Goal: Task Accomplishment & Management: Complete application form

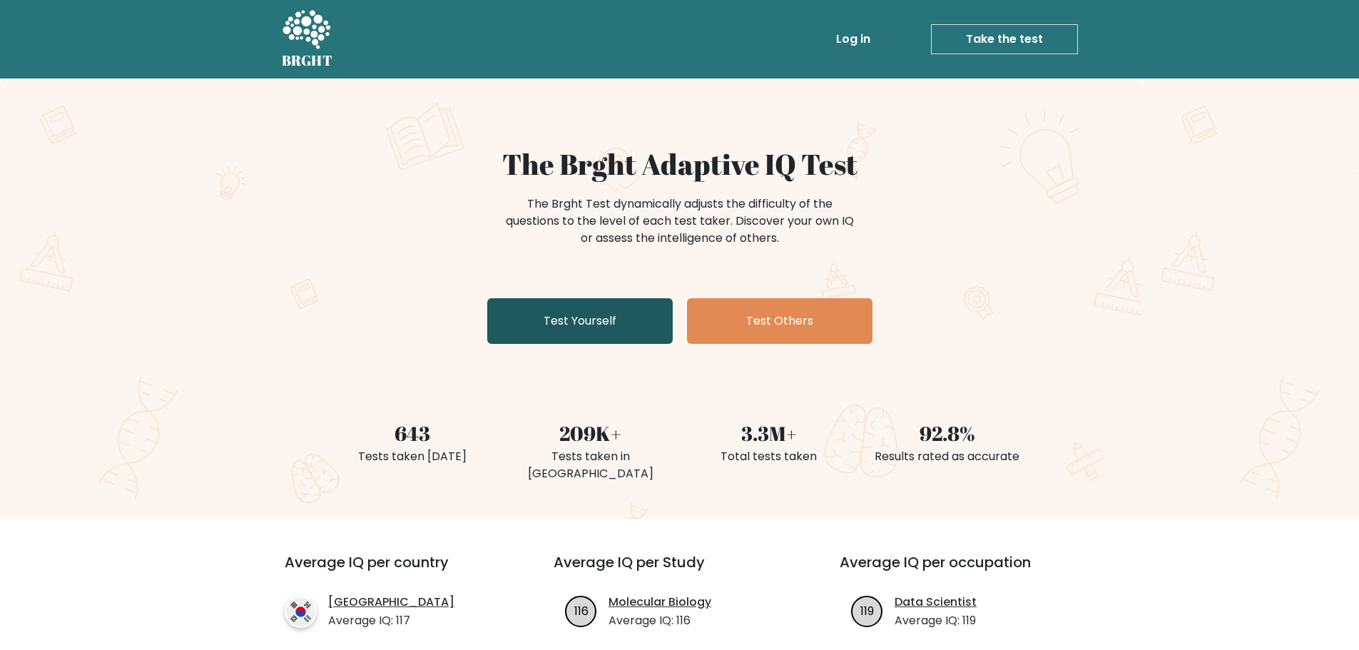
click at [598, 315] on link "Test Yourself" at bounding box center [579, 321] width 185 height 46
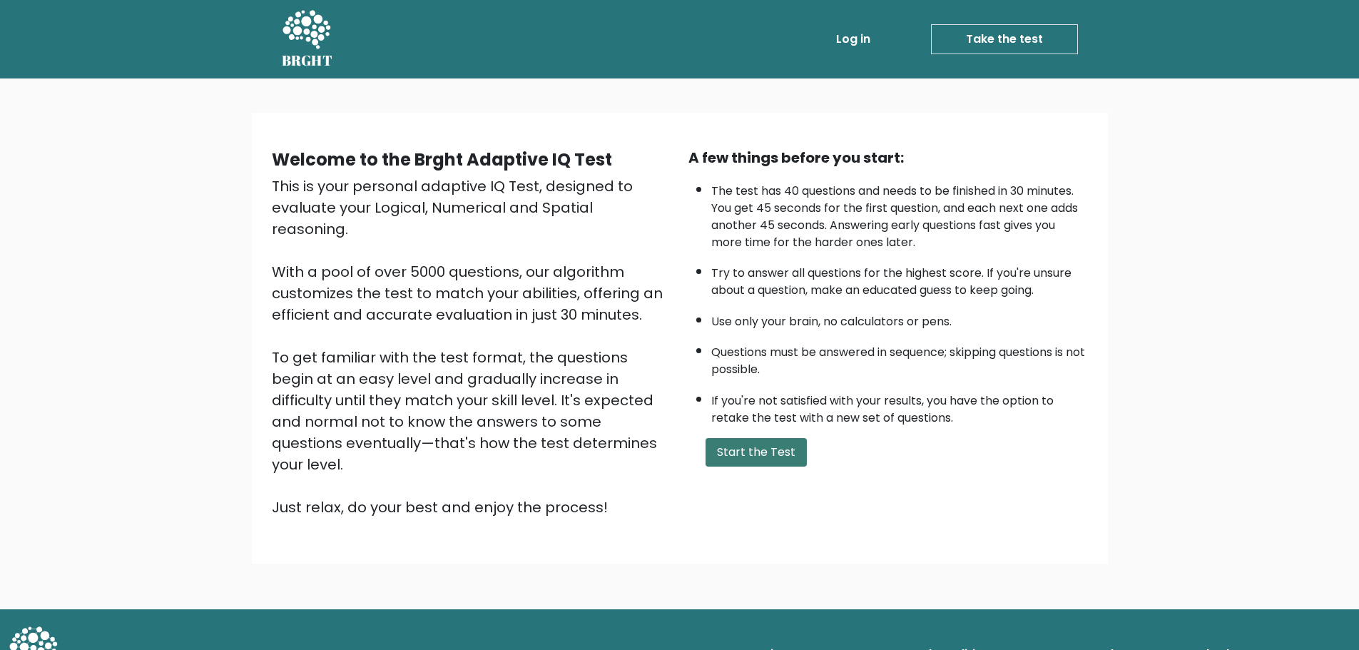
click at [753, 453] on button "Start the Test" at bounding box center [755, 452] width 101 height 29
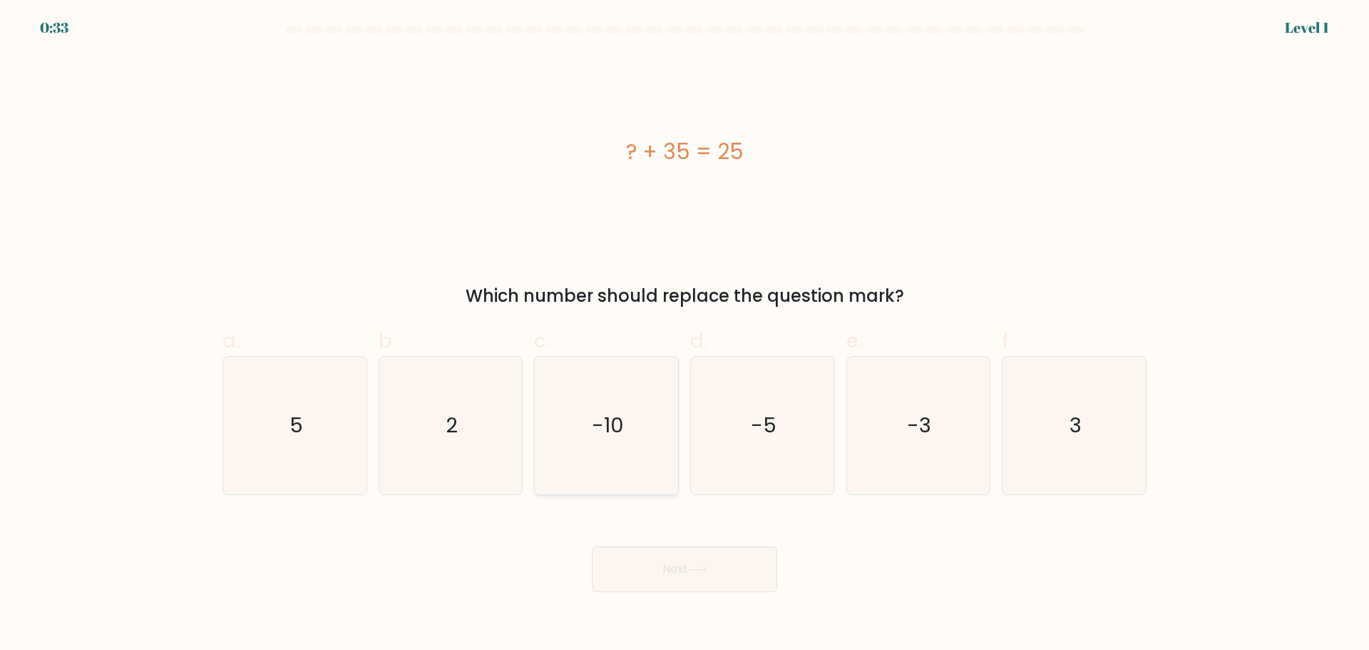
click at [626, 433] on icon "-10" at bounding box center [607, 426] width 138 height 138
click at [685, 334] on input "c. -10" at bounding box center [685, 329] width 1 height 9
radio input "true"
click at [701, 573] on button "Next" at bounding box center [684, 569] width 185 height 46
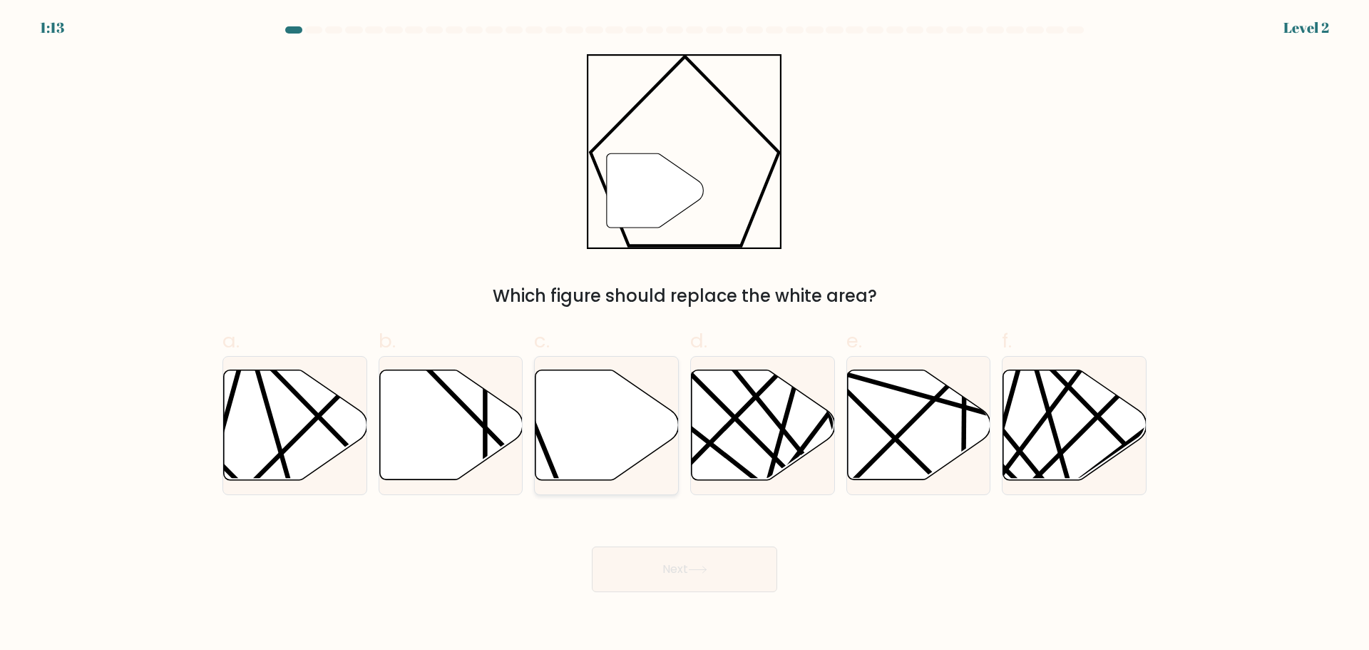
click at [593, 425] on icon at bounding box center [607, 424] width 143 height 110
click at [685, 334] on input "c." at bounding box center [685, 329] width 1 height 9
radio input "true"
click at [663, 575] on button "Next" at bounding box center [684, 569] width 185 height 46
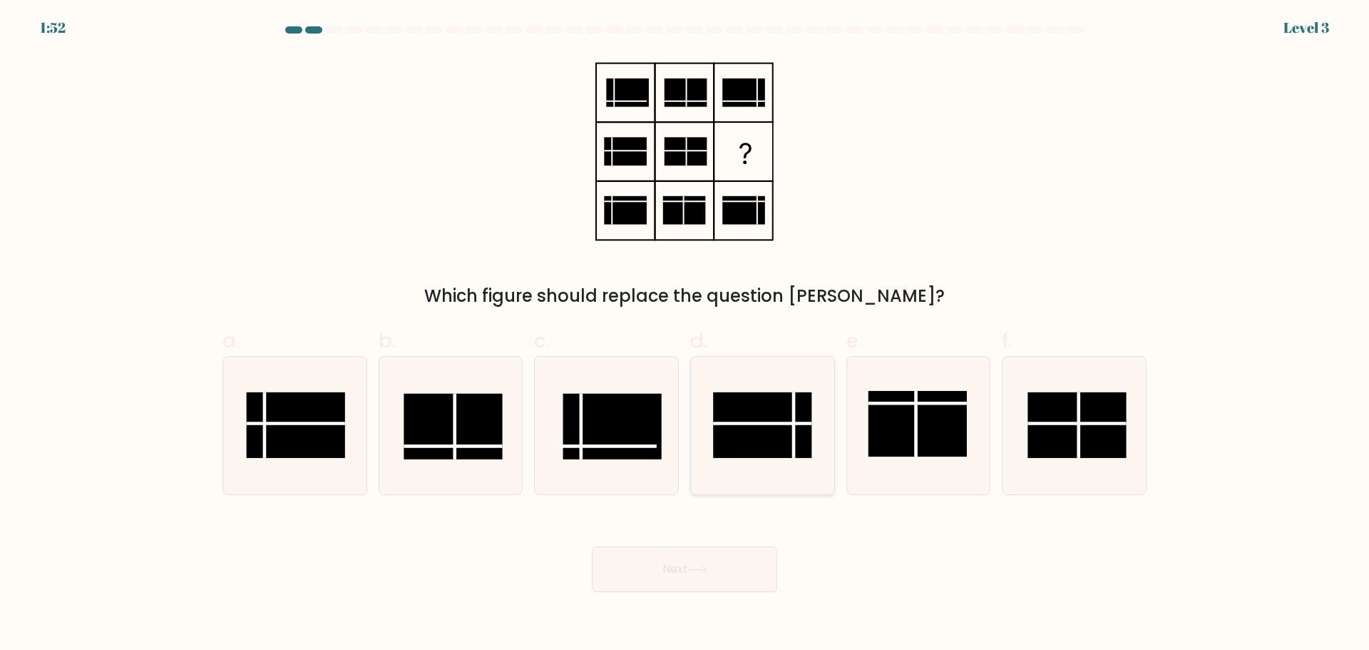
click at [747, 423] on line at bounding box center [762, 423] width 98 height 0
click at [685, 334] on input "d." at bounding box center [685, 329] width 1 height 9
radio input "true"
click at [663, 574] on button "Next" at bounding box center [684, 569] width 185 height 46
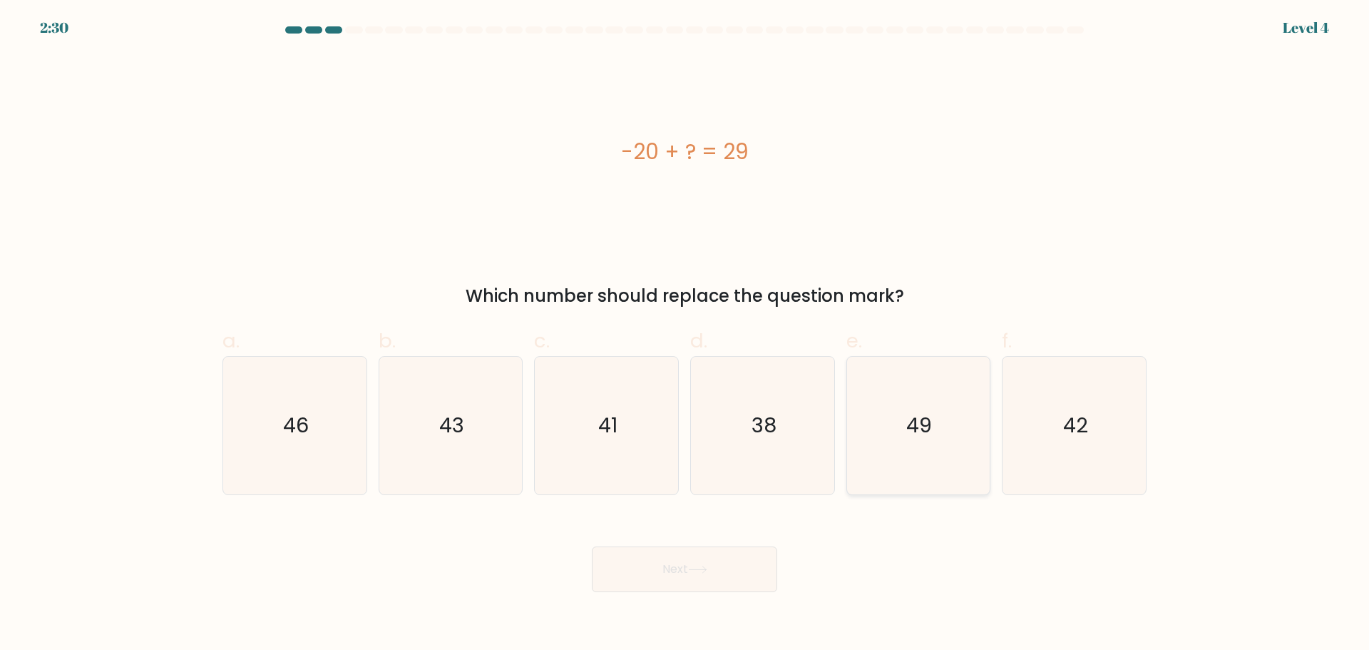
drag, startPoint x: 928, startPoint y: 462, endPoint x: 890, endPoint y: 470, distance: 38.6
click at [927, 462] on icon "49" at bounding box center [918, 426] width 138 height 138
click at [685, 334] on input "e. 49" at bounding box center [685, 329] width 1 height 9
radio input "true"
click at [672, 569] on button "Next" at bounding box center [684, 569] width 185 height 46
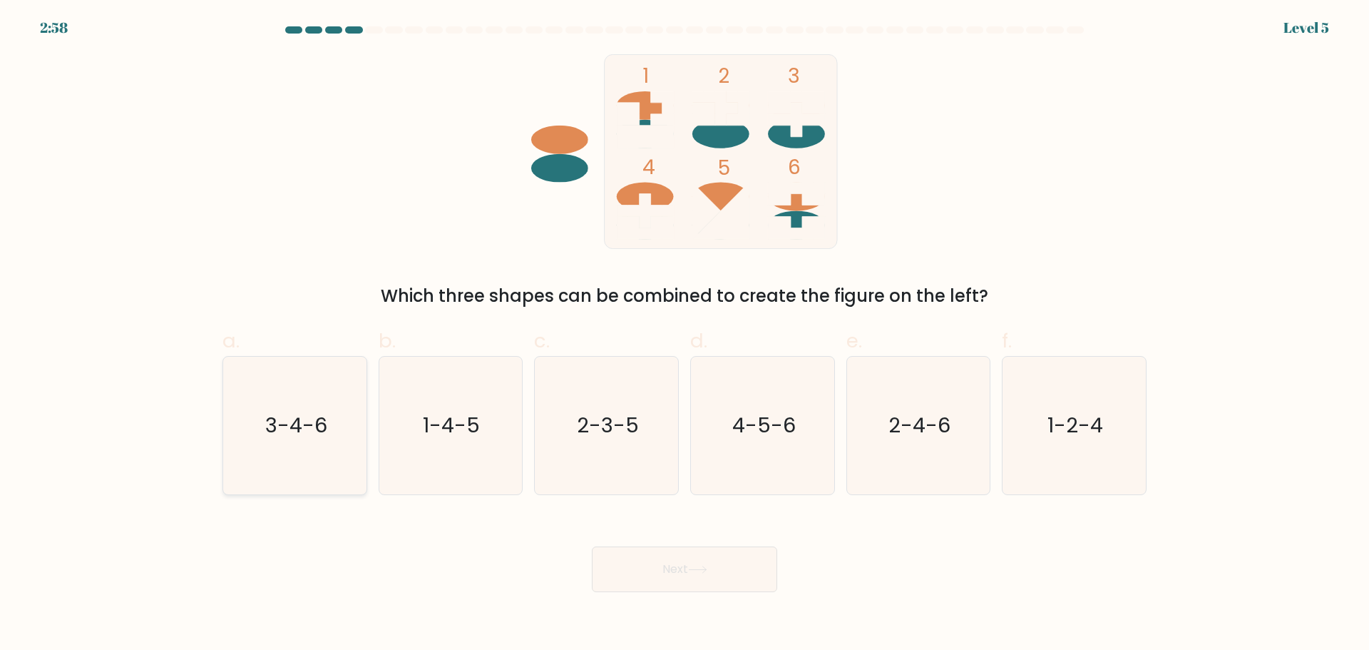
click at [331, 419] on icon "3-4-6" at bounding box center [295, 426] width 138 height 138
click at [685, 334] on input "a. 3-4-6" at bounding box center [685, 329] width 1 height 9
radio input "true"
click at [675, 574] on button "Next" at bounding box center [684, 569] width 185 height 46
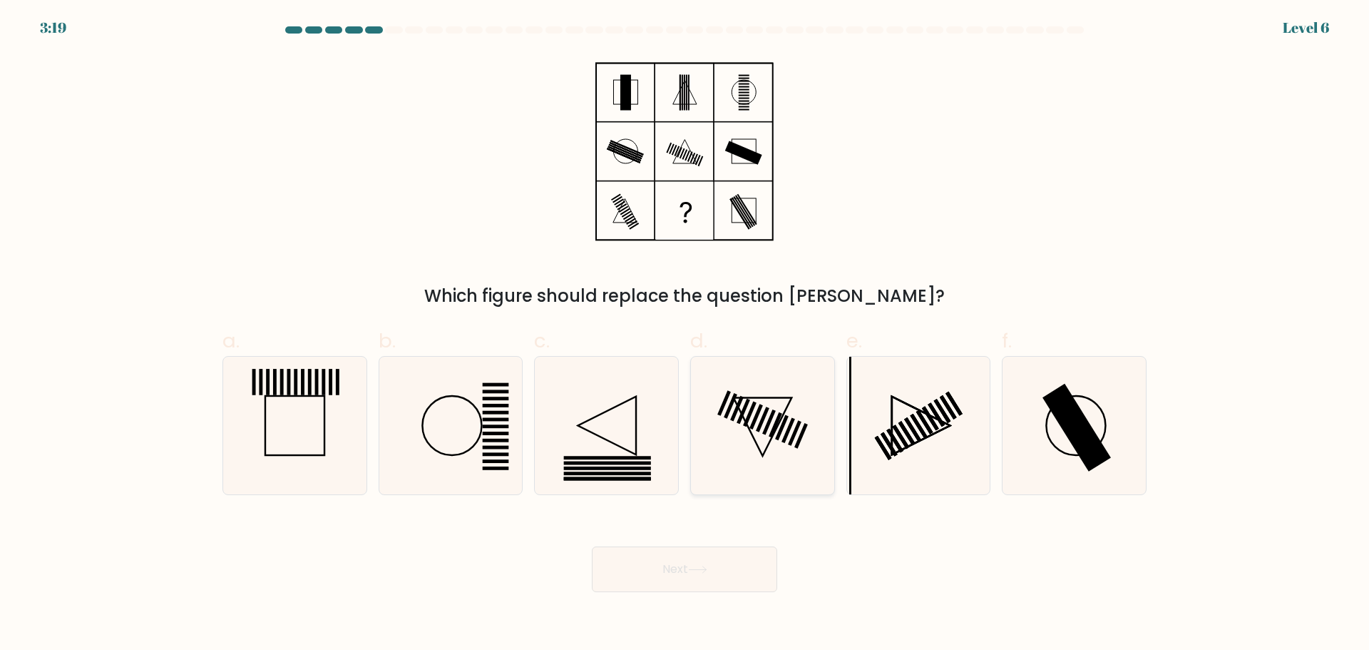
click at [757, 446] on icon at bounding box center [763, 426] width 138 height 138
click at [685, 334] on input "d." at bounding box center [685, 329] width 1 height 9
radio input "true"
click at [741, 572] on button "Next" at bounding box center [684, 569] width 185 height 46
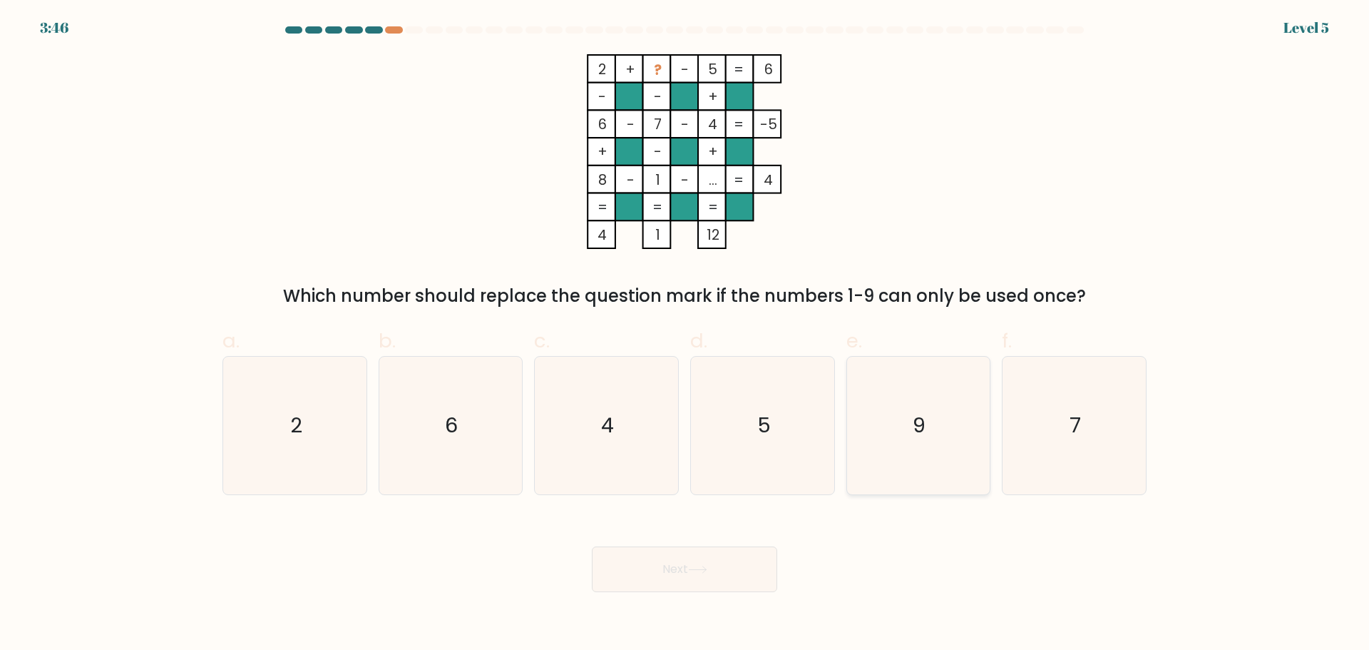
click at [916, 419] on text "9" at bounding box center [920, 425] width 13 height 29
click at [685, 334] on input "e. 9" at bounding box center [685, 329] width 1 height 9
radio input "true"
click at [701, 558] on button "Next" at bounding box center [684, 569] width 185 height 46
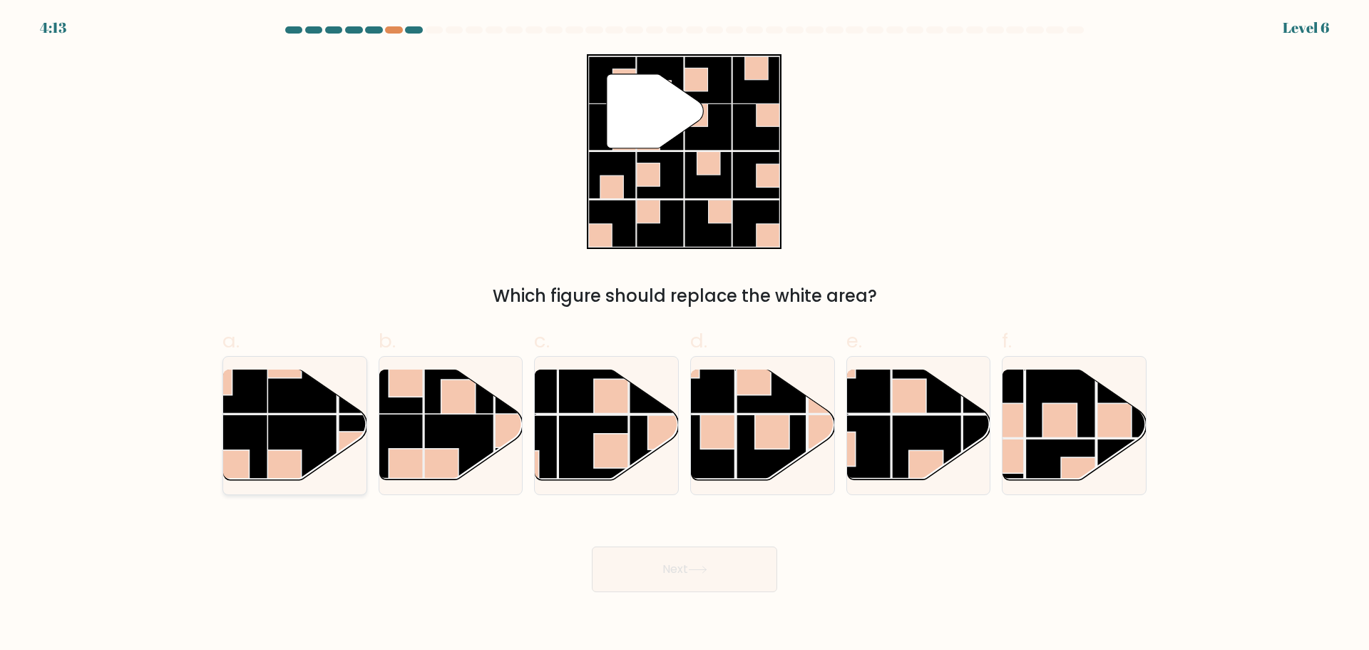
click at [267, 440] on rect at bounding box center [233, 449] width 70 height 70
click at [685, 334] on input "a." at bounding box center [685, 329] width 1 height 9
radio input "true"
drag, startPoint x: 722, startPoint y: 569, endPoint x: 697, endPoint y: 567, distance: 24.3
click at [721, 568] on button "Next" at bounding box center [684, 569] width 185 height 46
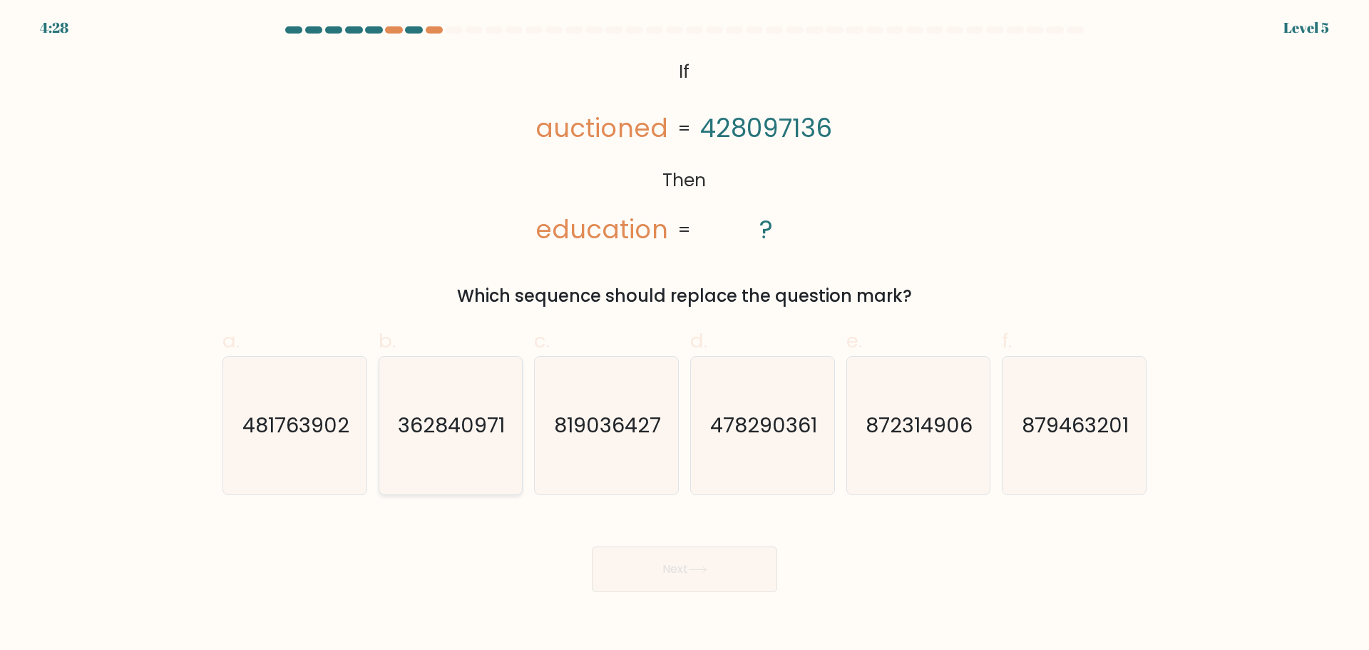
click at [484, 411] on text "362840971" at bounding box center [452, 425] width 107 height 29
click at [685, 334] on input "b. 362840971" at bounding box center [685, 329] width 1 height 9
radio input "true"
click at [732, 573] on button "Next" at bounding box center [684, 569] width 185 height 46
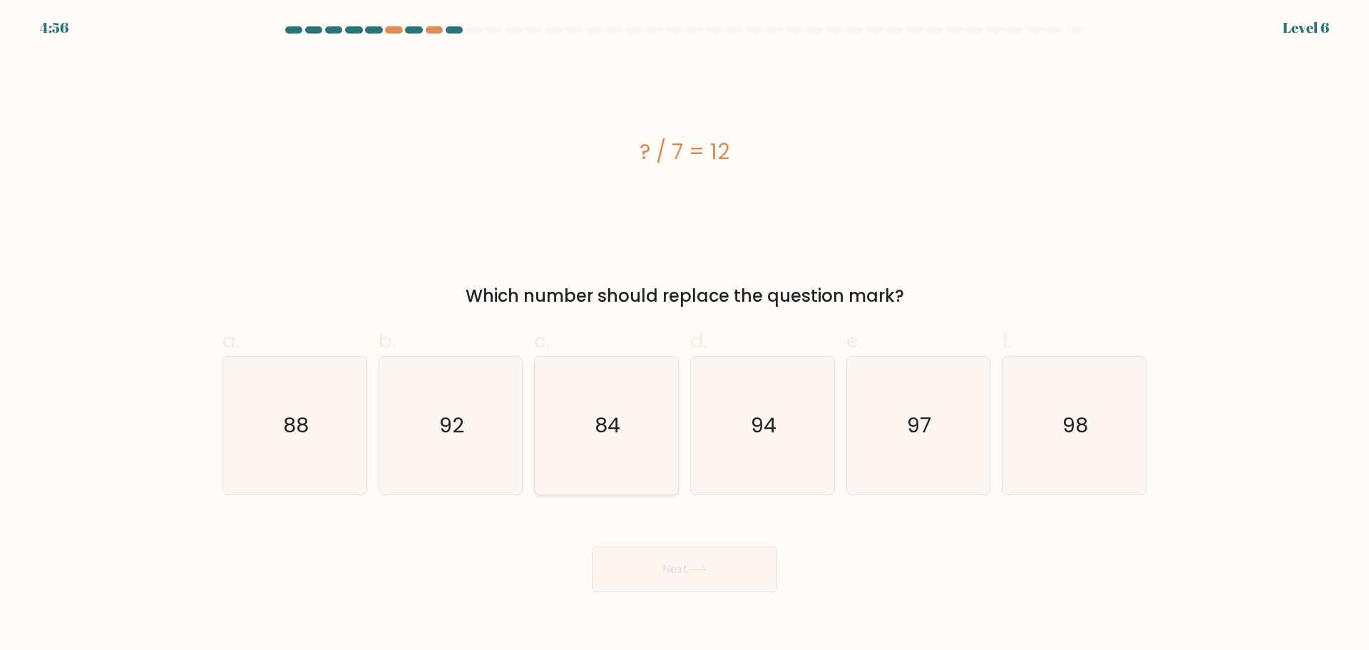
click at [602, 410] on icon "84" at bounding box center [607, 426] width 138 height 138
click at [685, 334] on input "c. 84" at bounding box center [685, 329] width 1 height 9
radio input "true"
click at [712, 575] on button "Next" at bounding box center [684, 569] width 185 height 46
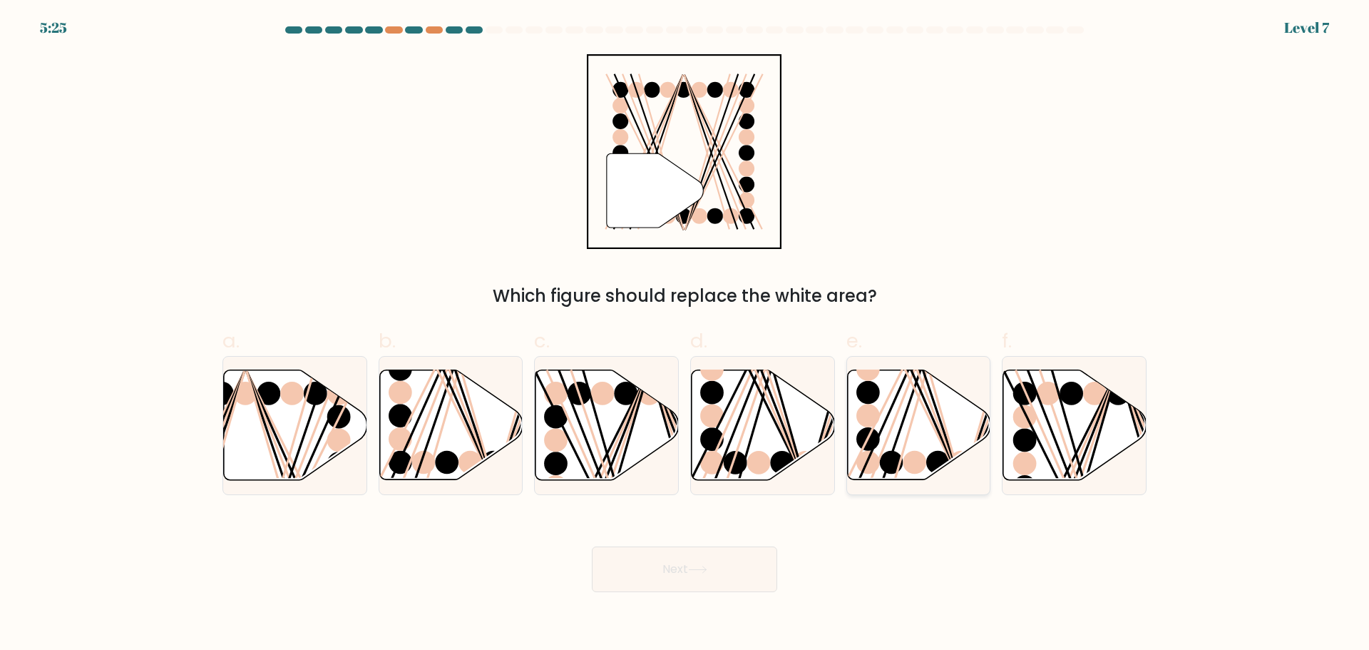
click at [916, 406] on line at bounding box center [927, 367] width 66 height 229
click at [685, 334] on input "e." at bounding box center [685, 329] width 1 height 9
radio input "true"
click at [649, 565] on button "Next" at bounding box center [684, 569] width 185 height 46
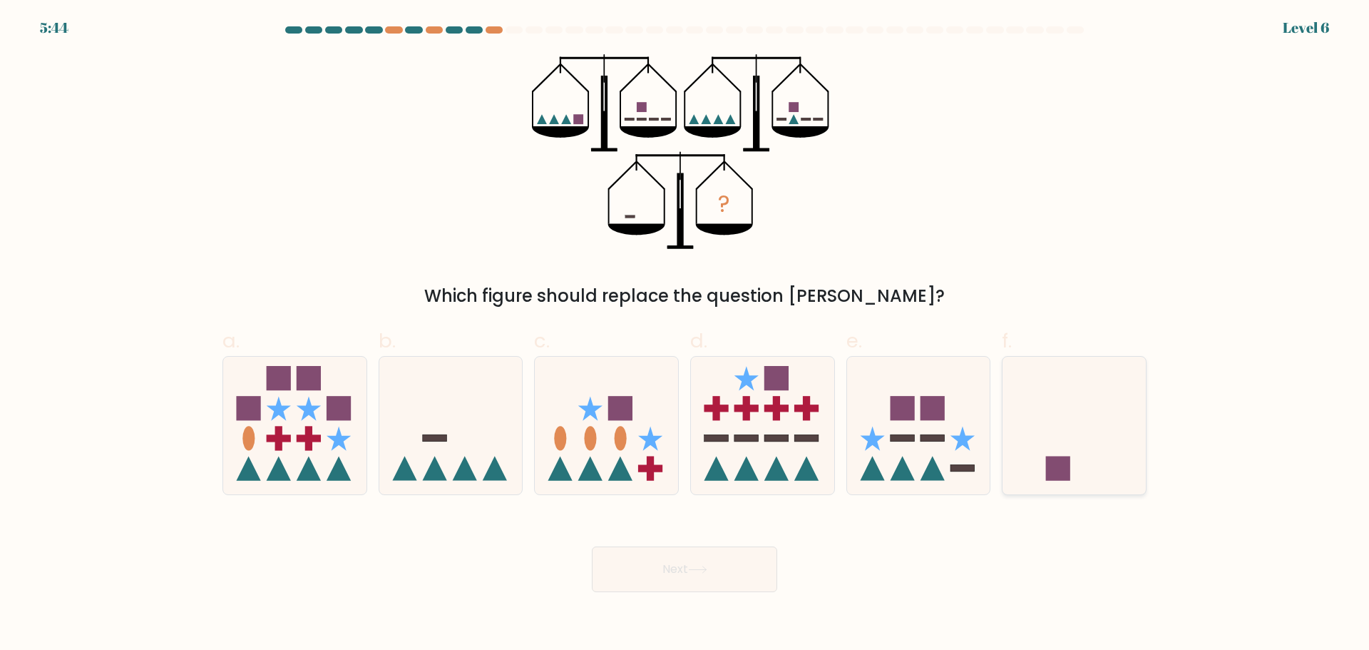
click at [1070, 424] on icon at bounding box center [1074, 425] width 143 height 118
click at [685, 334] on input "f." at bounding box center [685, 329] width 1 height 9
radio input "true"
click at [696, 584] on button "Next" at bounding box center [684, 569] width 185 height 46
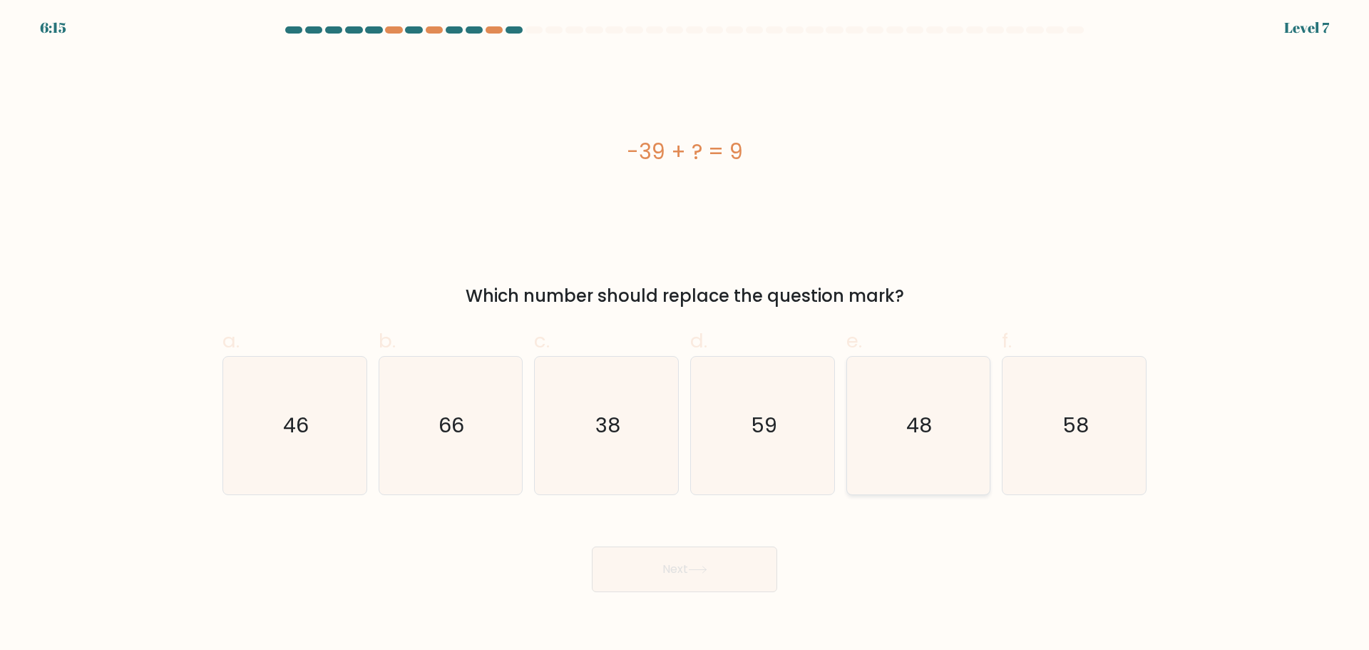
click at [921, 444] on icon "48" at bounding box center [918, 426] width 138 height 138
click at [685, 334] on input "e. 48" at bounding box center [685, 329] width 1 height 9
radio input "true"
click at [701, 572] on icon at bounding box center [697, 570] width 19 height 8
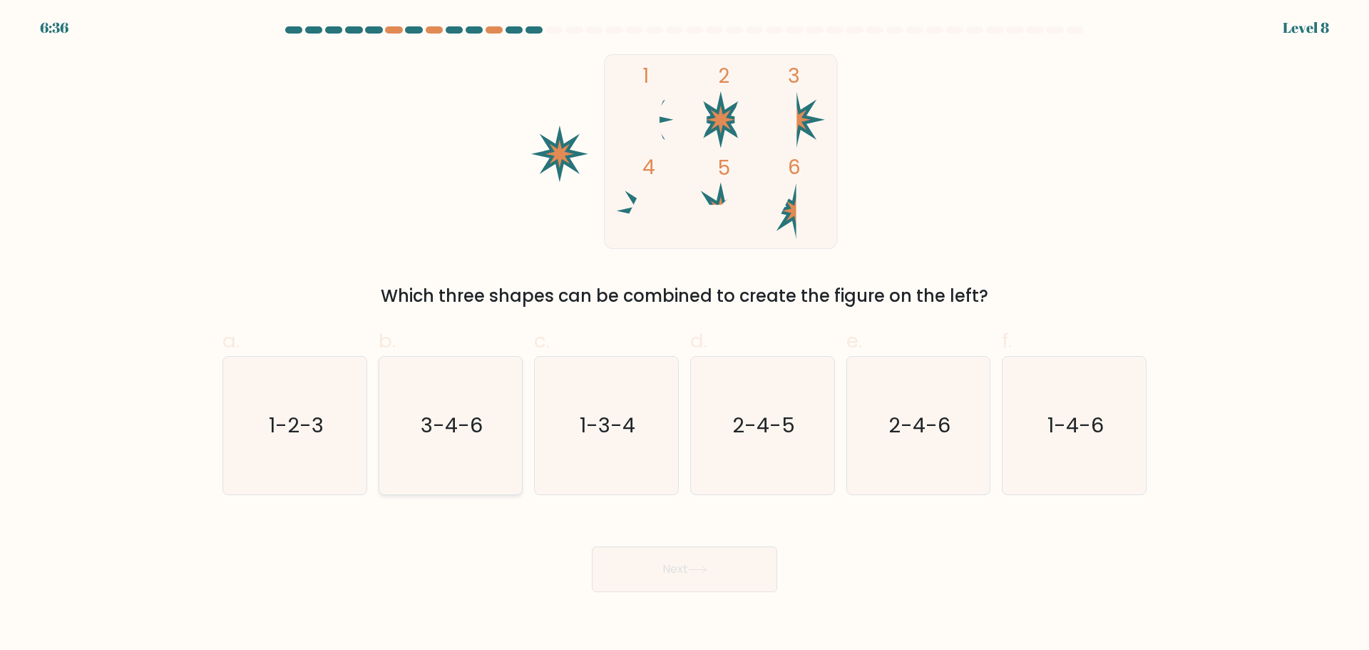
click at [435, 457] on icon "3-4-6" at bounding box center [451, 426] width 138 height 138
click at [685, 334] on input "b. 3-4-6" at bounding box center [685, 329] width 1 height 9
radio input "true"
click at [688, 553] on button "Next" at bounding box center [684, 569] width 185 height 46
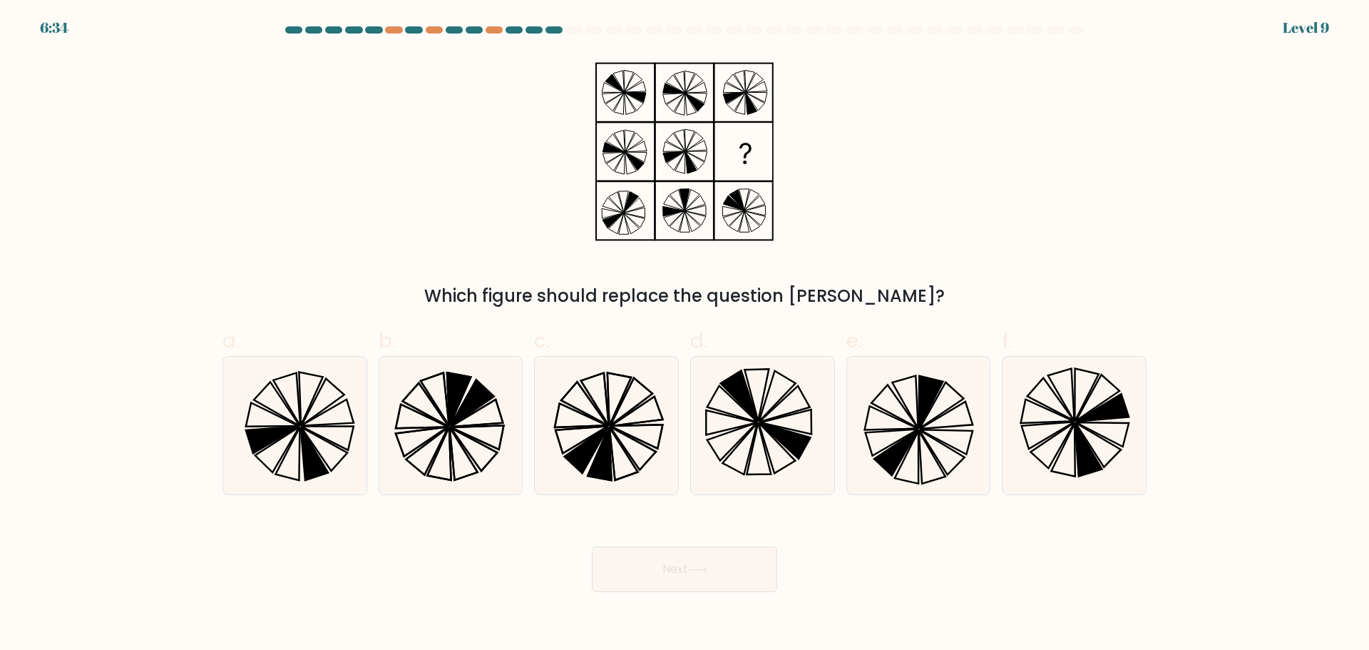
click at [701, 584] on button "Next" at bounding box center [684, 569] width 185 height 46
click at [779, 449] on icon at bounding box center [763, 426] width 138 height 138
click at [685, 334] on input "d." at bounding box center [685, 329] width 1 height 9
radio input "true"
click at [675, 578] on button "Next" at bounding box center [684, 569] width 185 height 46
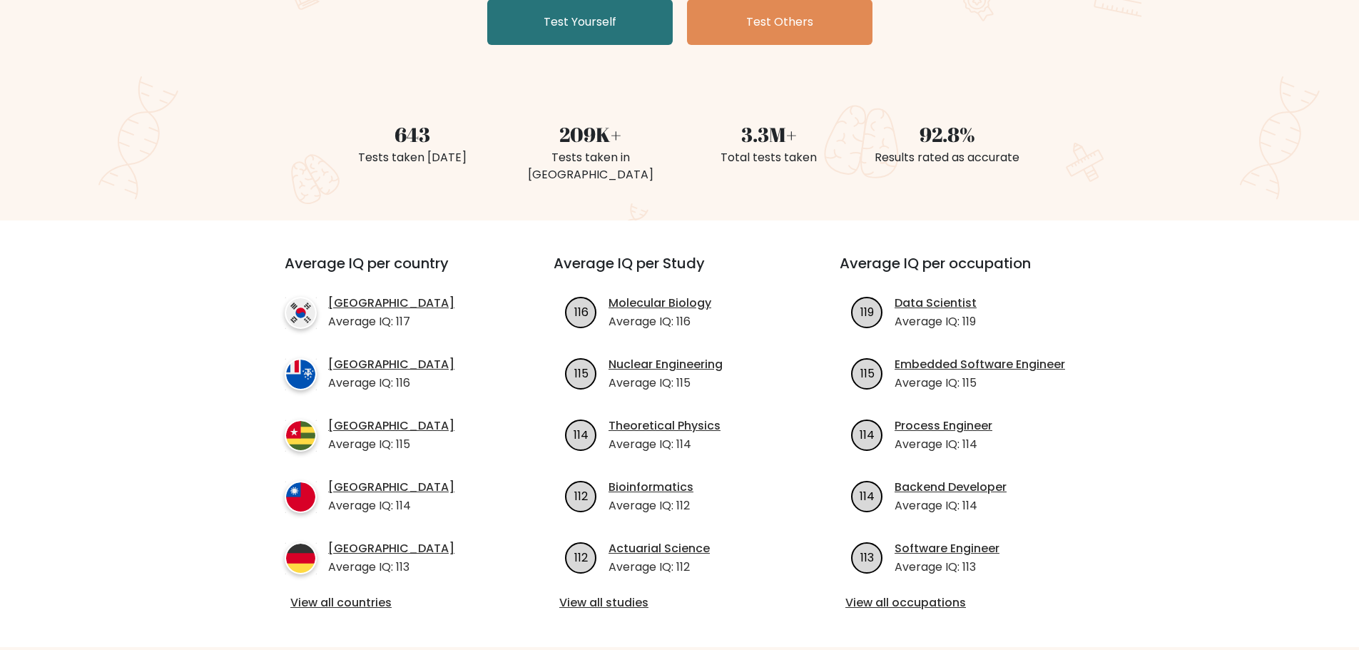
scroll to position [428, 0]
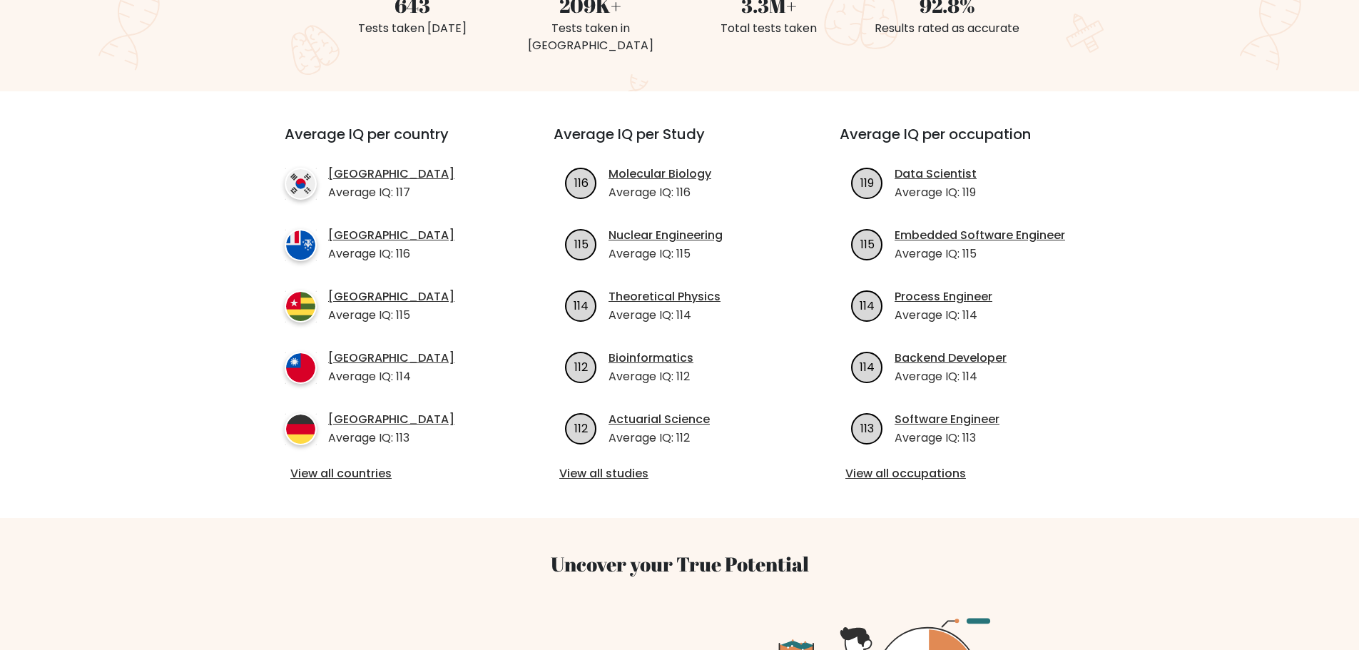
click at [362, 443] on div "Average IQ per country South Korea Average IQ: 117 French Southern Territories …" at bounding box center [393, 305] width 286 height 358
click at [353, 467] on div "Average IQ per country South Korea Average IQ: 117 French Southern Territories …" at bounding box center [679, 304] width 841 height 426
click at [354, 465] on link "View all countries" at bounding box center [393, 473] width 206 height 17
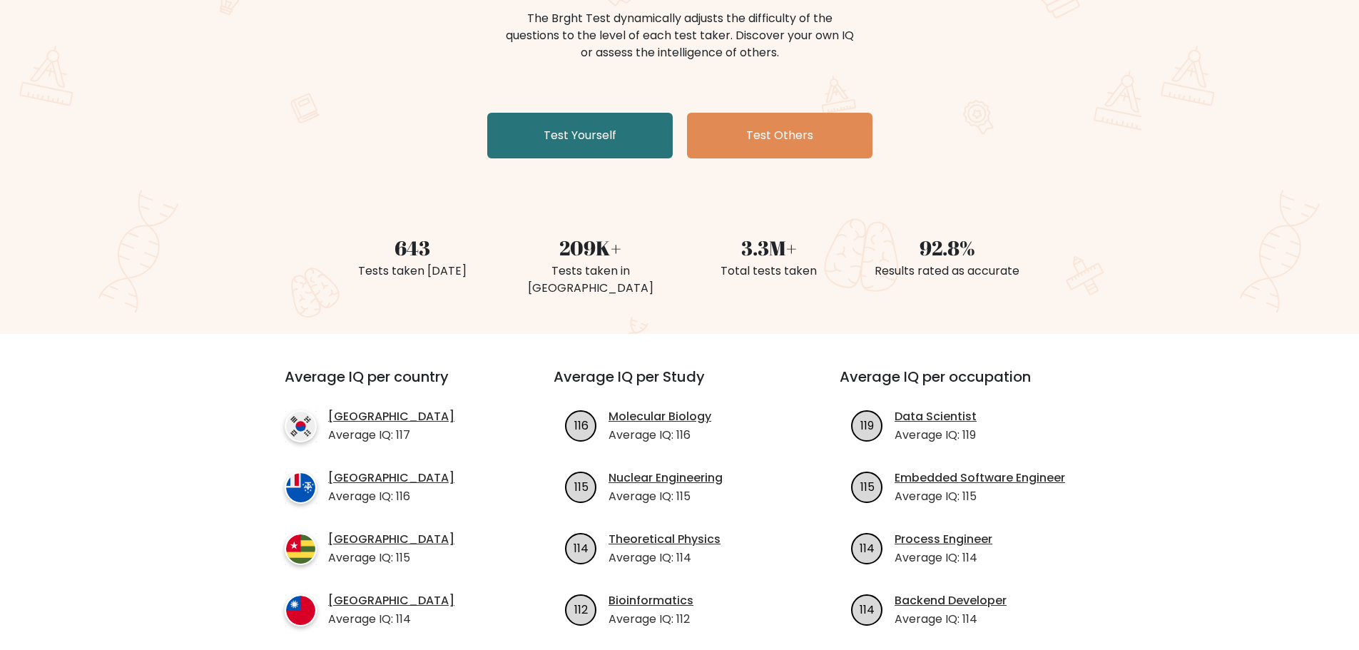
scroll to position [0, 0]
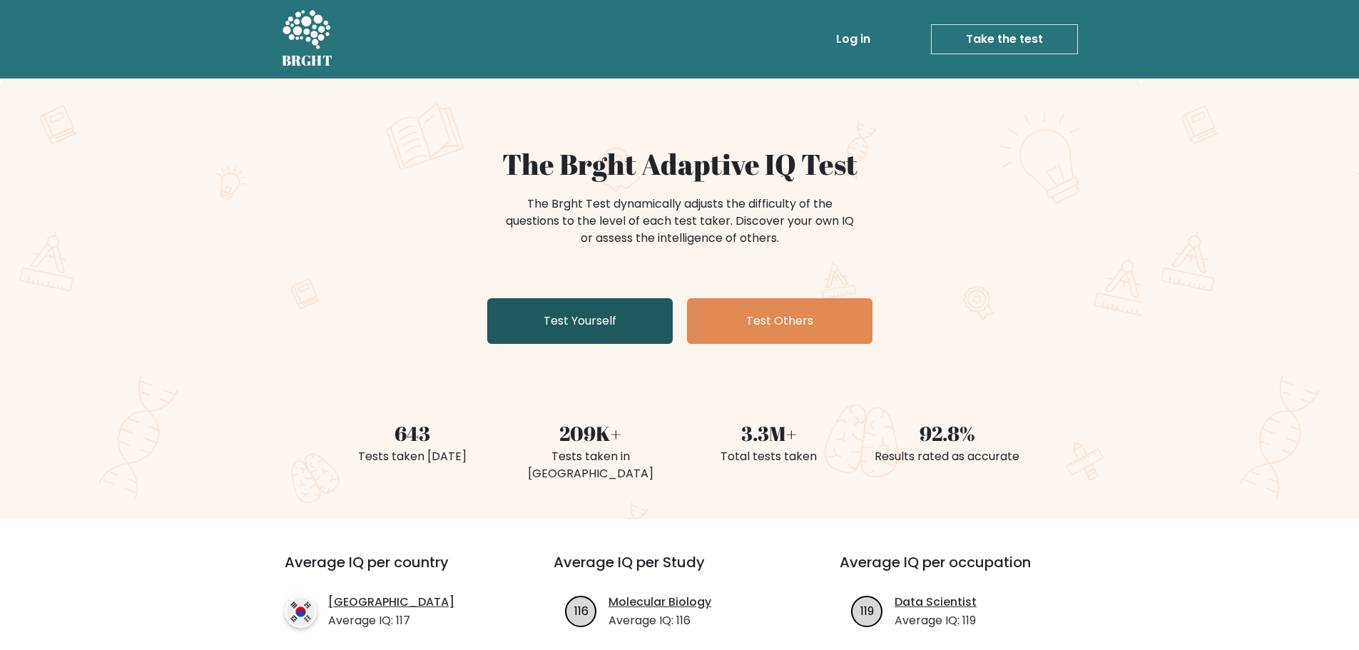
click at [571, 329] on link "Test Yourself" at bounding box center [579, 321] width 185 height 46
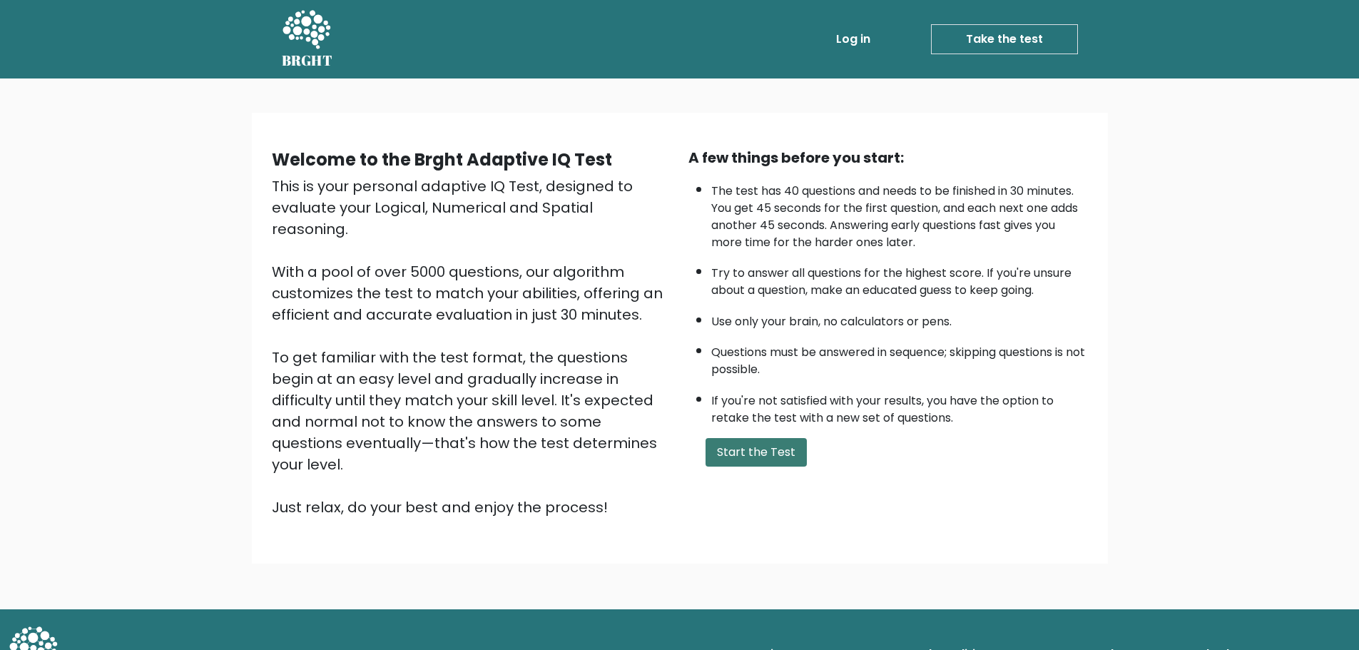
click at [766, 453] on button "Start the Test" at bounding box center [755, 452] width 101 height 29
click at [988, 44] on link "Take the test" at bounding box center [1004, 39] width 147 height 30
click at [748, 463] on button "Start the Test" at bounding box center [755, 452] width 101 height 29
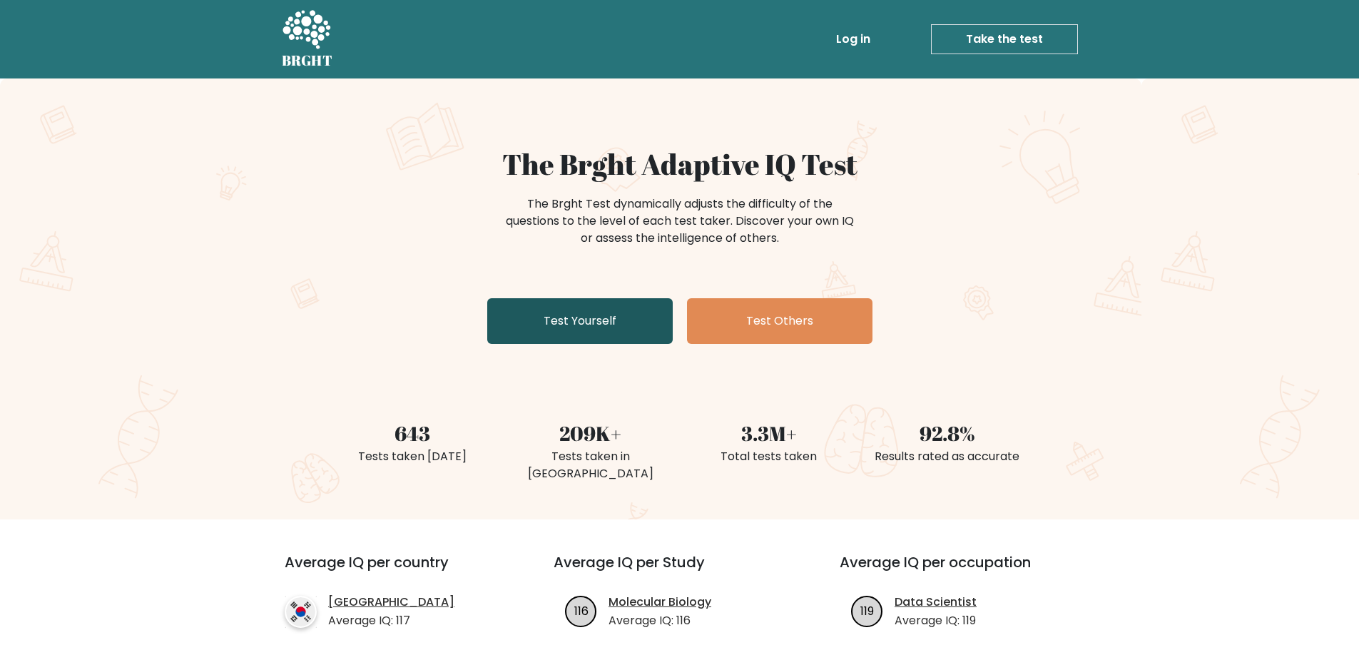
click at [598, 325] on link "Test Yourself" at bounding box center [579, 321] width 185 height 46
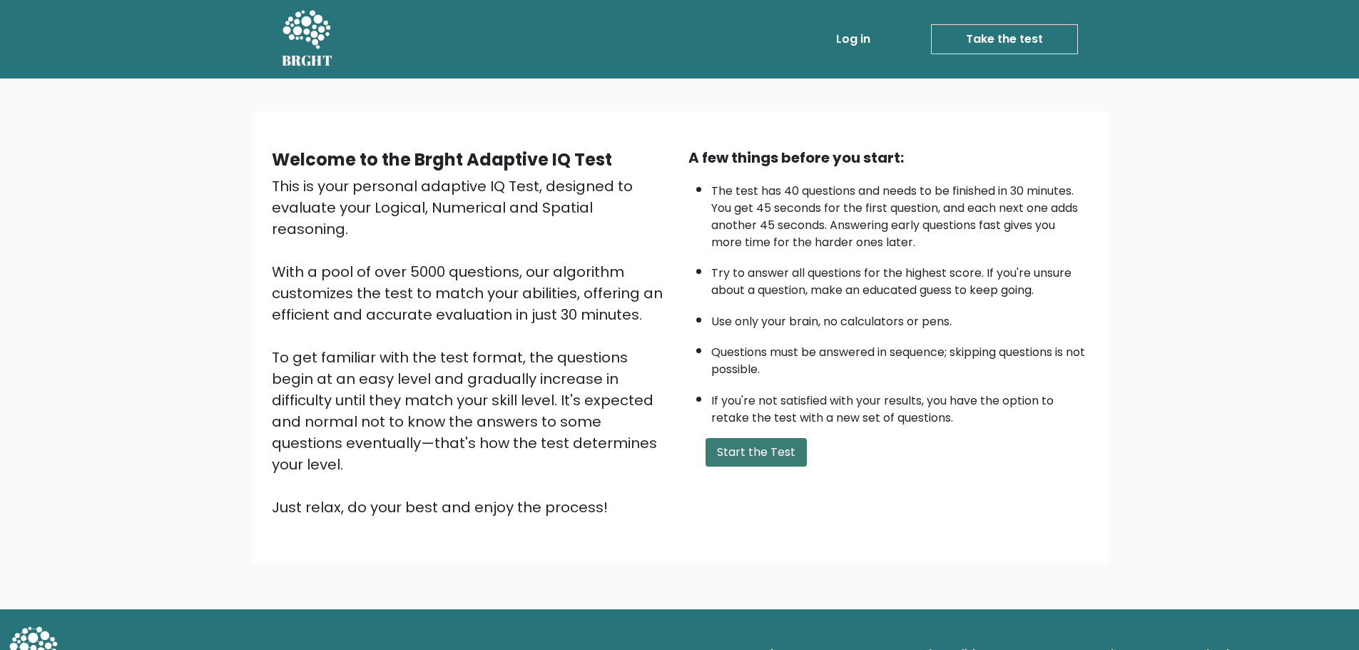
click at [780, 447] on button "Start the Test" at bounding box center [755, 452] width 101 height 29
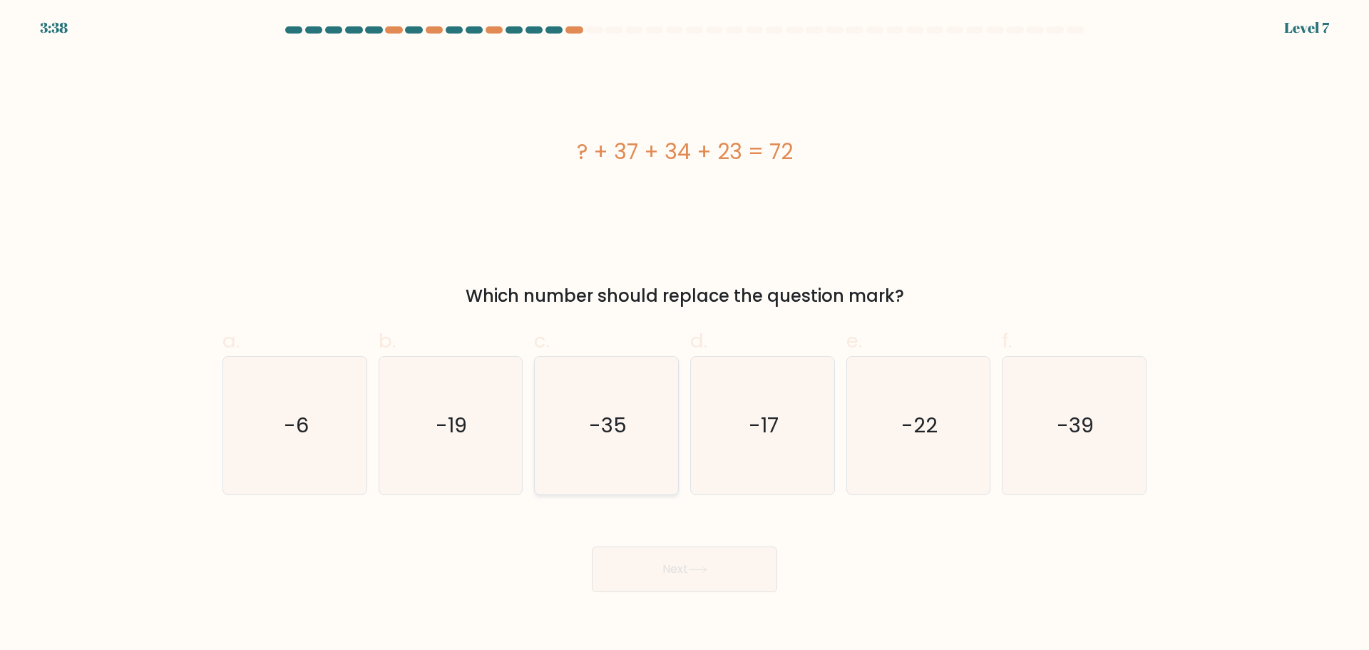
click at [630, 387] on icon "-35" at bounding box center [607, 426] width 138 height 138
click at [685, 334] on input "c. -35" at bounding box center [685, 329] width 1 height 9
radio input "true"
click at [706, 448] on icon "-17" at bounding box center [763, 426] width 138 height 138
click at [685, 334] on input "d. -17" at bounding box center [685, 329] width 1 height 9
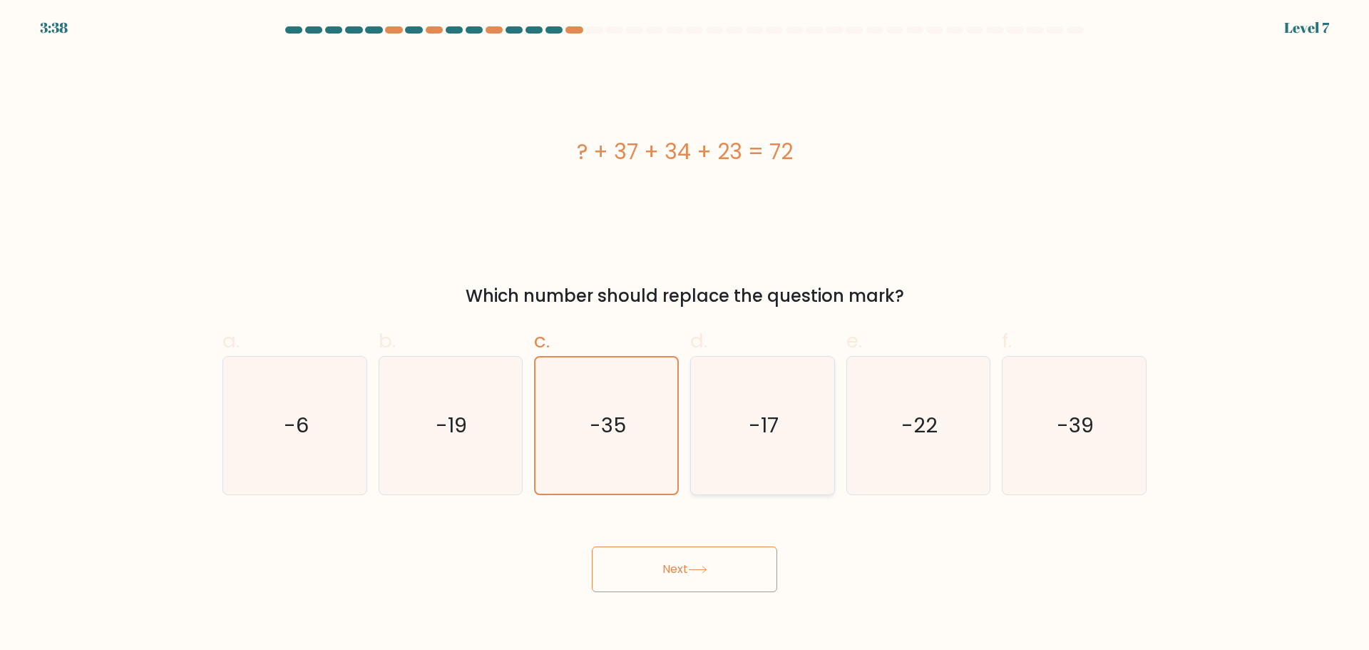
radio input "true"
click at [713, 573] on button "Next" at bounding box center [684, 569] width 185 height 46
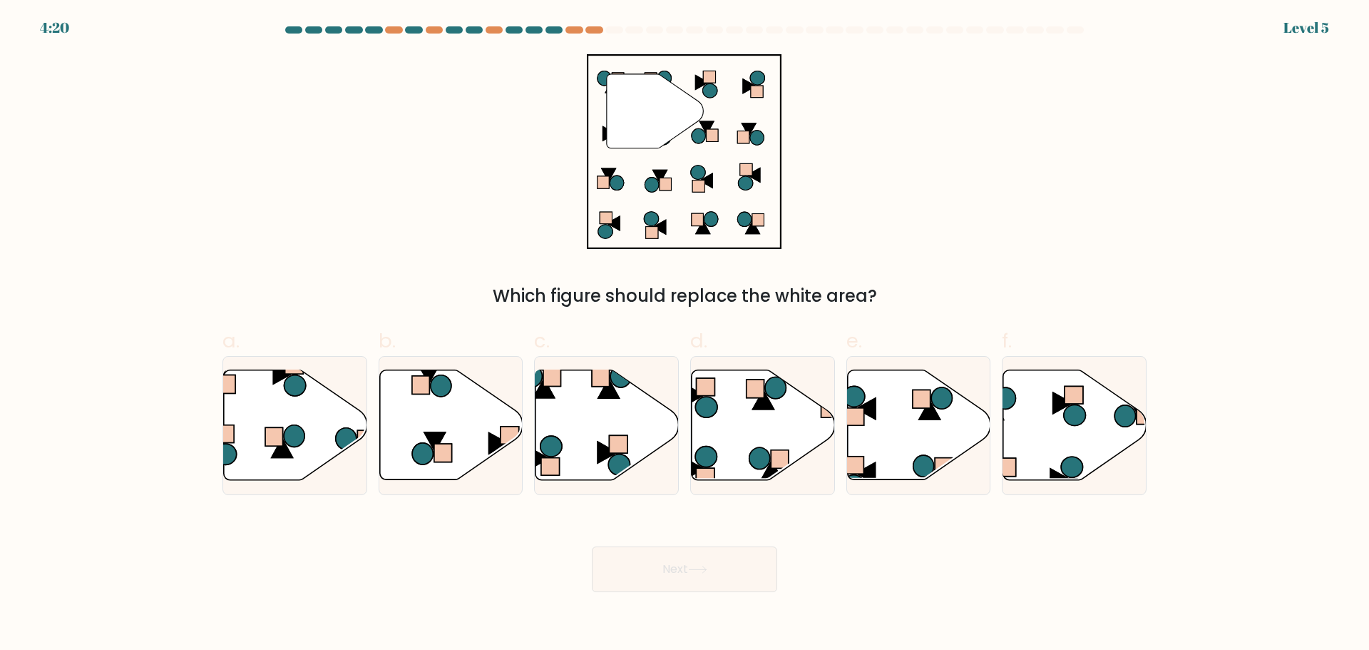
click at [693, 571] on icon at bounding box center [697, 570] width 19 height 8
click at [708, 422] on icon at bounding box center [763, 424] width 143 height 110
click at [685, 334] on input "d." at bounding box center [685, 329] width 1 height 9
radio input "true"
click at [699, 596] on body "4:19 Level 5" at bounding box center [684, 325] width 1369 height 650
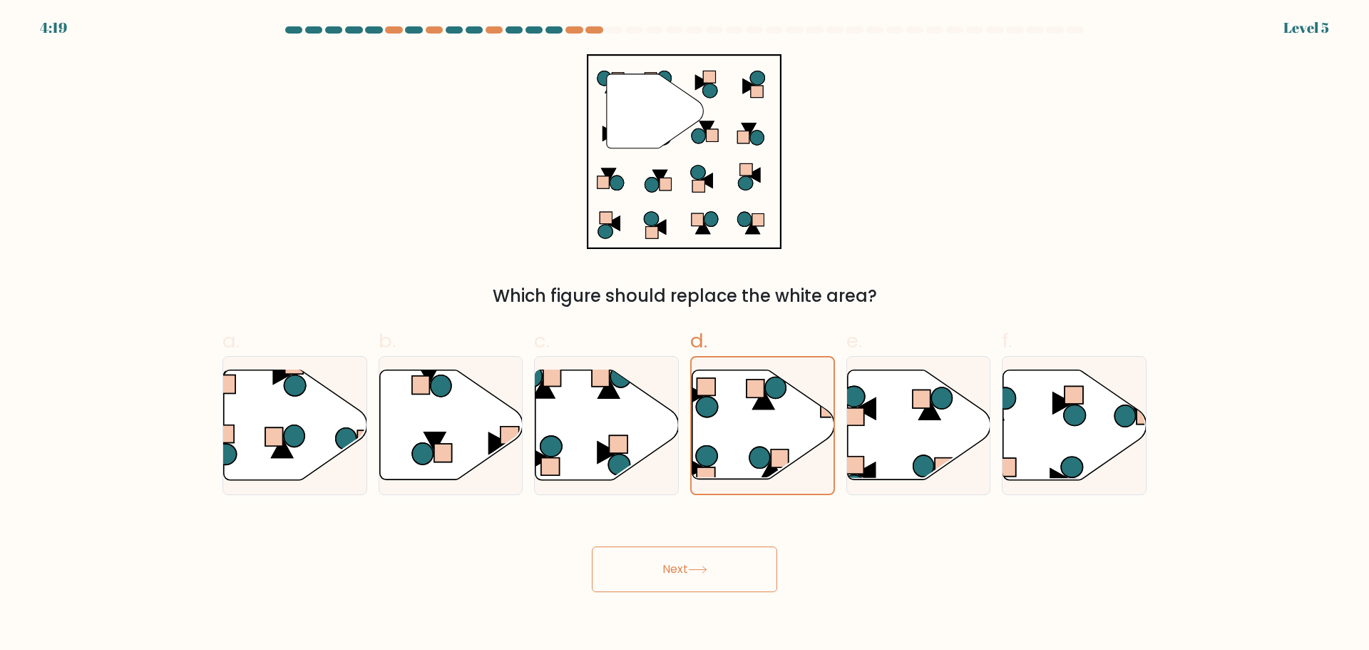
click at [707, 548] on button "Next" at bounding box center [684, 569] width 185 height 46
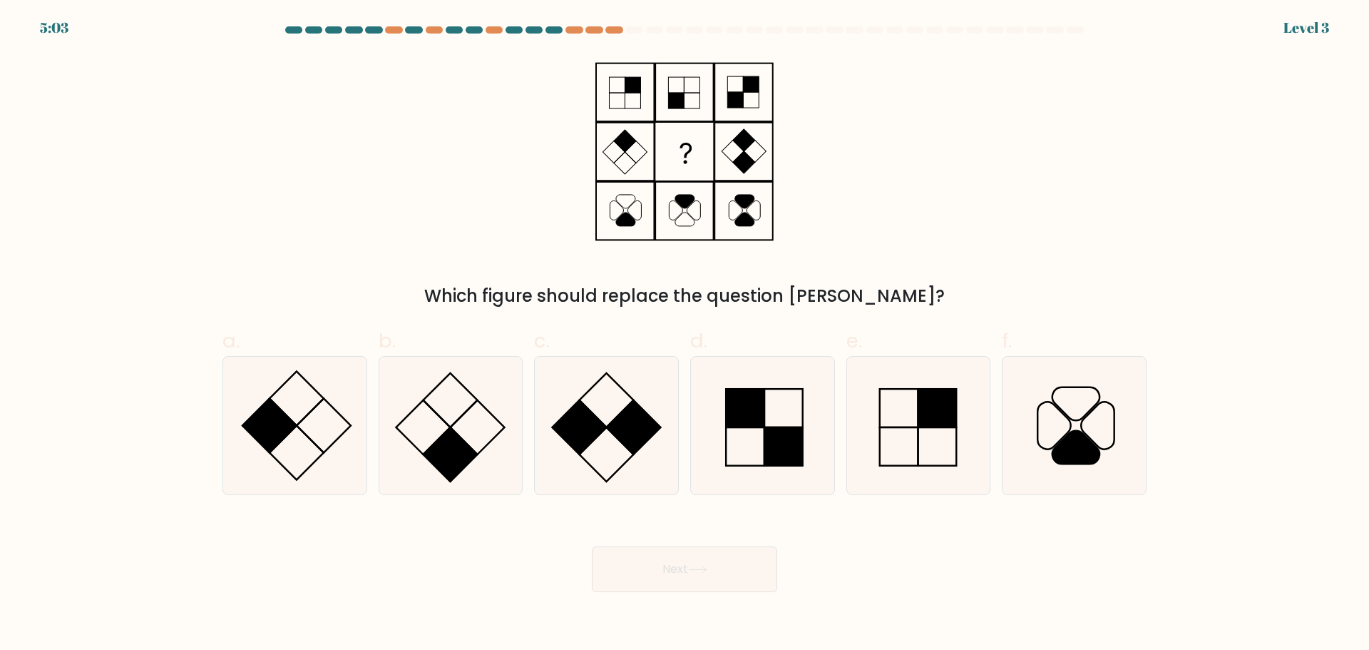
click at [690, 567] on button "Next" at bounding box center [684, 569] width 185 height 46
click at [574, 389] on icon at bounding box center [607, 426] width 138 height 138
click at [685, 334] on input "c." at bounding box center [685, 329] width 1 height 9
radio input "true"
click at [658, 568] on button "Next" at bounding box center [684, 569] width 185 height 46
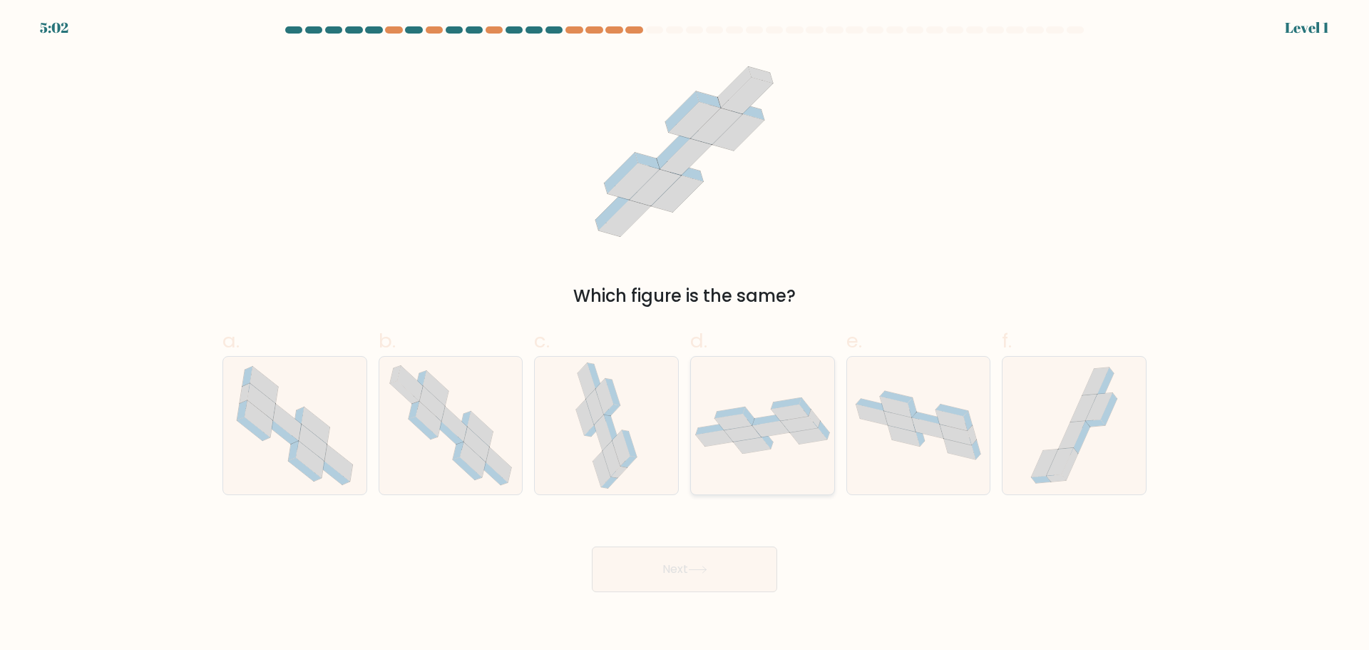
click at [797, 441] on icon at bounding box center [808, 435] width 37 height 16
click at [685, 334] on input "d." at bounding box center [685, 329] width 1 height 9
radio input "true"
drag, startPoint x: 695, startPoint y: 546, endPoint x: 692, endPoint y: 563, distance: 17.4
click at [694, 556] on button "Next" at bounding box center [684, 569] width 185 height 46
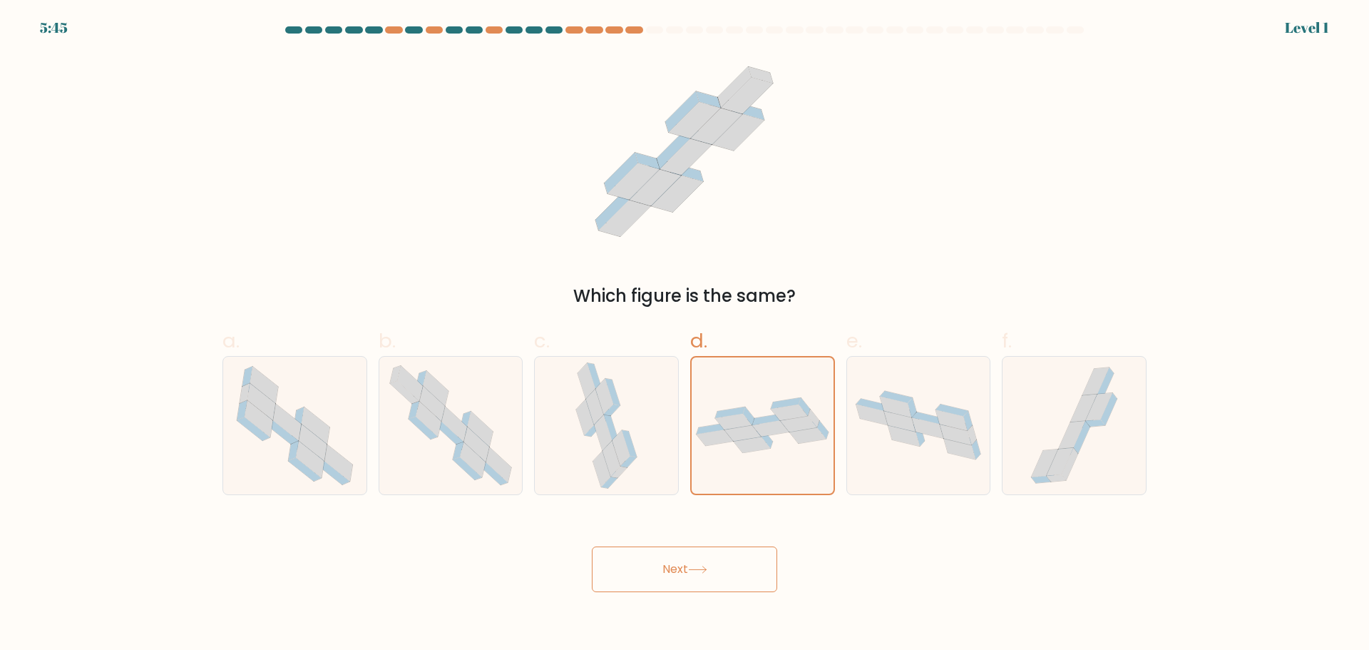
click at [690, 599] on body "5:45 Level 1" at bounding box center [684, 325] width 1369 height 650
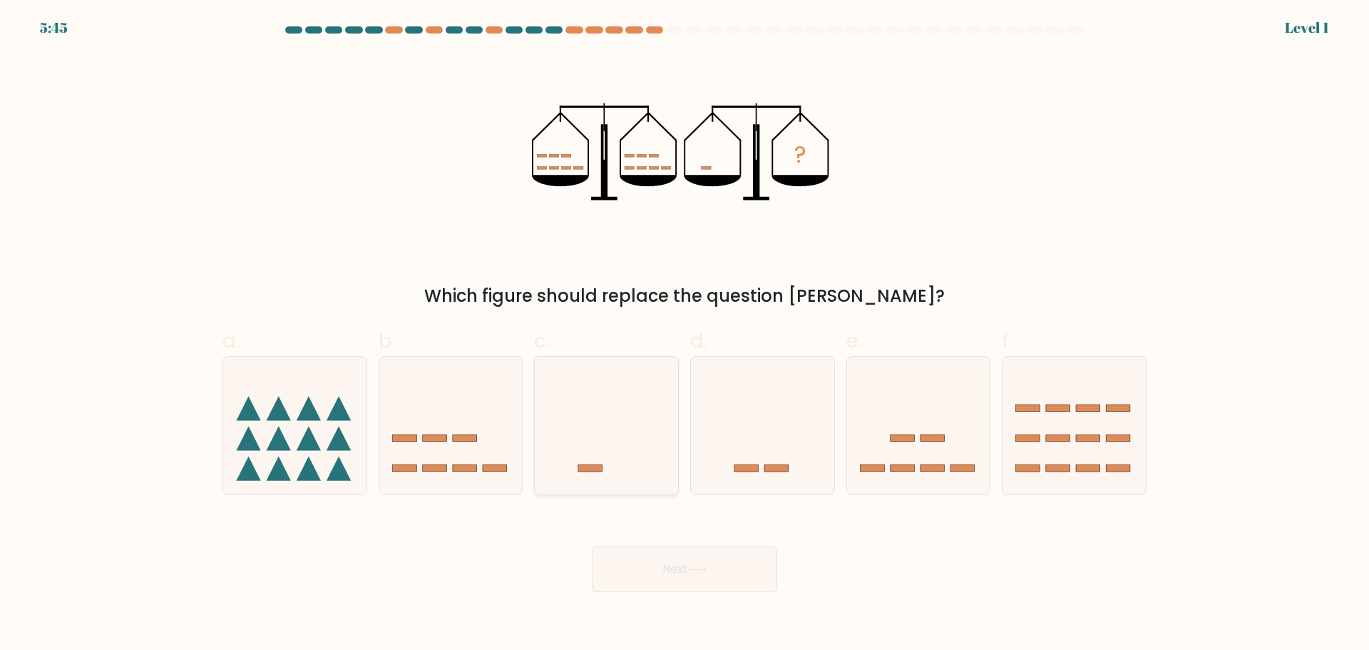
click at [571, 441] on icon at bounding box center [606, 425] width 143 height 118
click at [685, 334] on input "c." at bounding box center [685, 329] width 1 height 9
radio input "true"
click at [645, 558] on button "Next" at bounding box center [684, 569] width 185 height 46
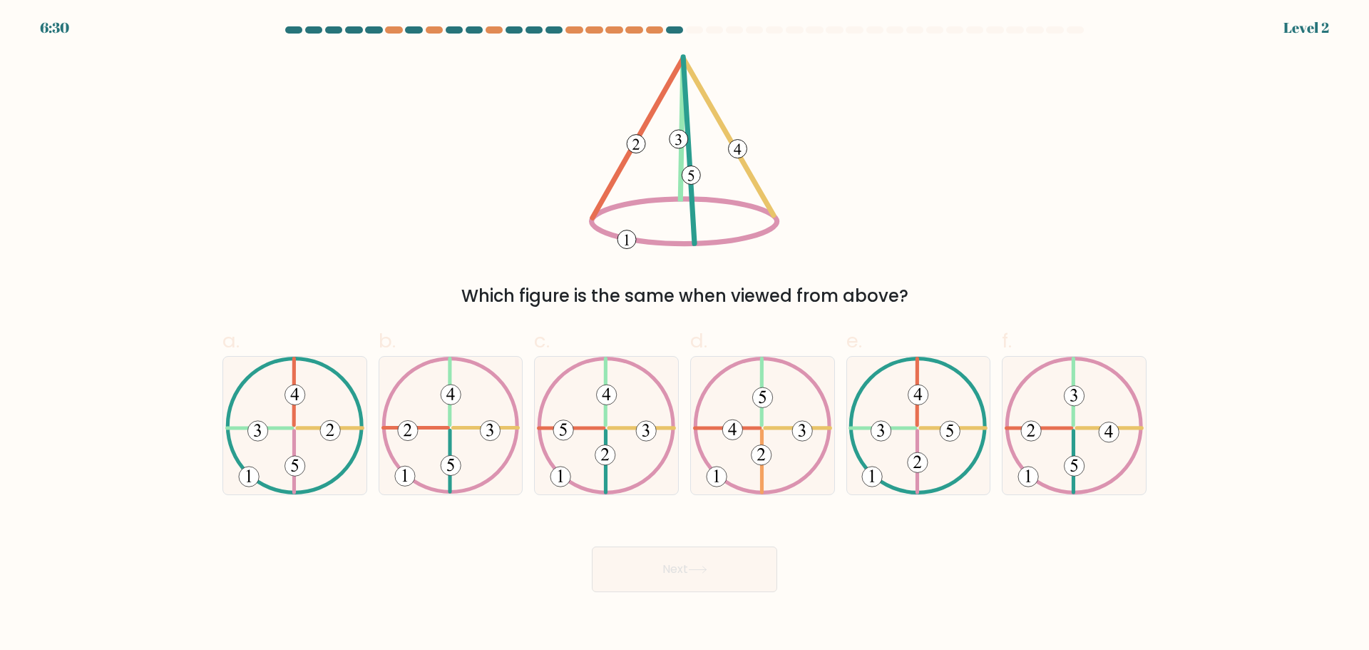
click at [771, 422] on icon at bounding box center [762, 426] width 139 height 138
click at [685, 334] on input "d." at bounding box center [685, 329] width 1 height 9
radio input "true"
click at [697, 600] on body "7:13 Level 2" at bounding box center [684, 325] width 1369 height 650
click at [680, 531] on div "Next" at bounding box center [684, 552] width 941 height 80
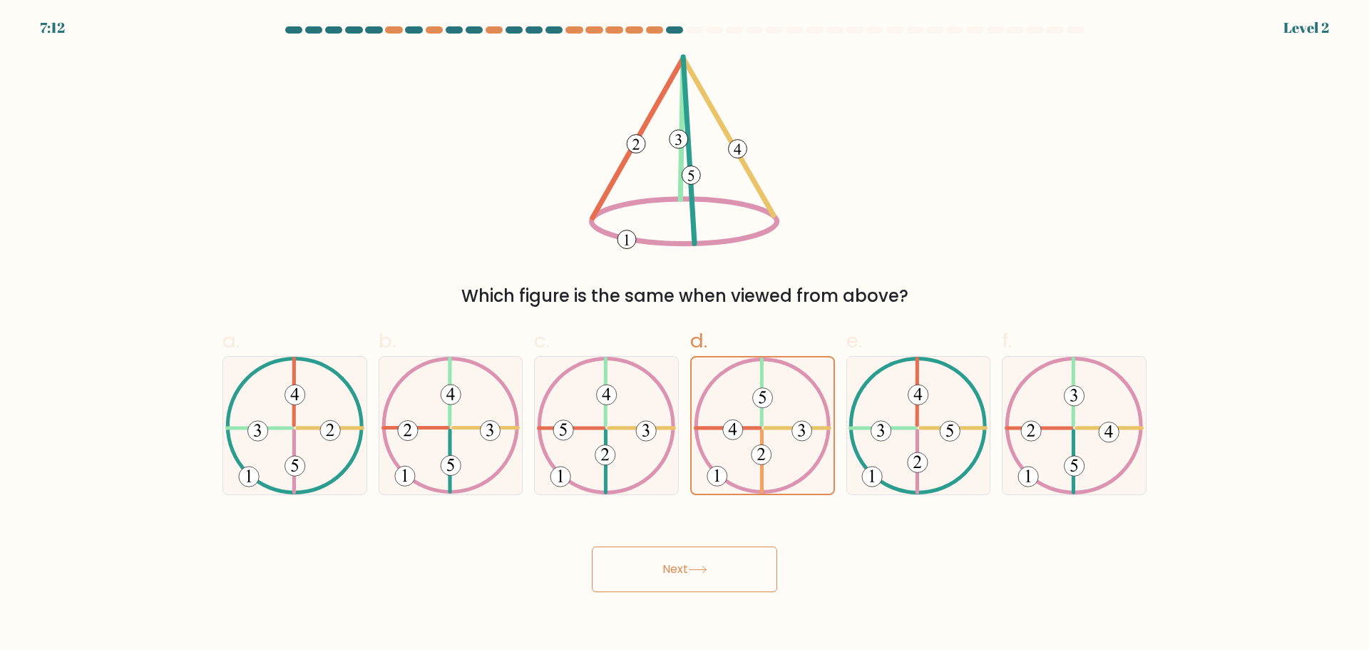
click at [682, 579] on button "Next" at bounding box center [684, 569] width 185 height 46
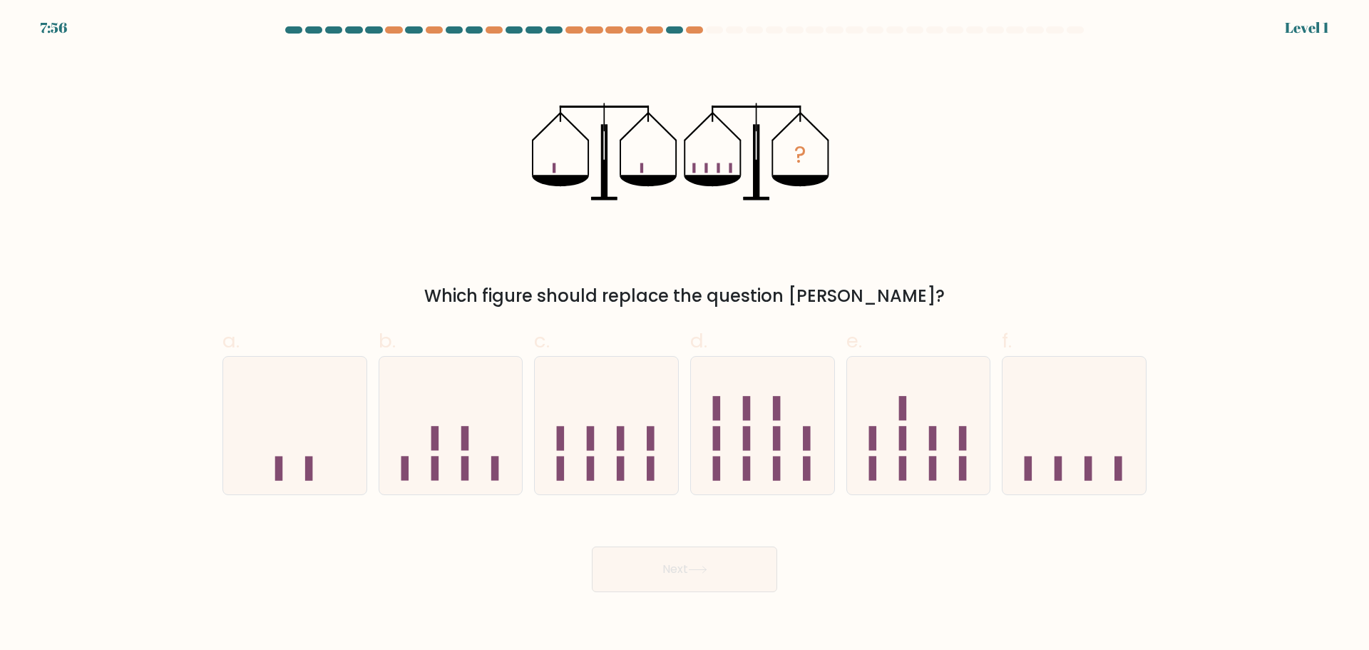
click at [687, 554] on button "Next" at bounding box center [684, 569] width 185 height 46
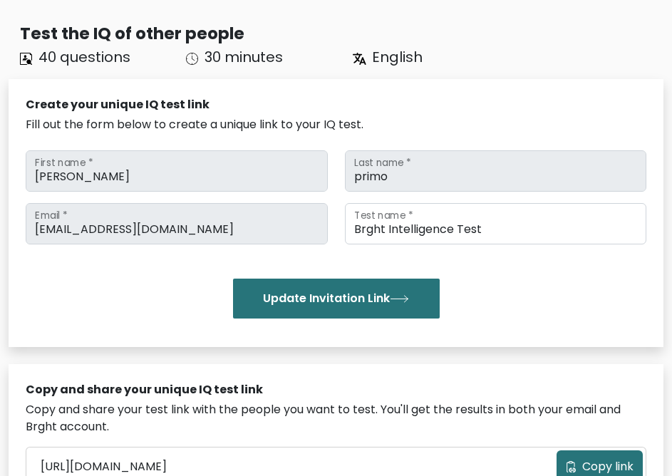
scroll to position [357, 0]
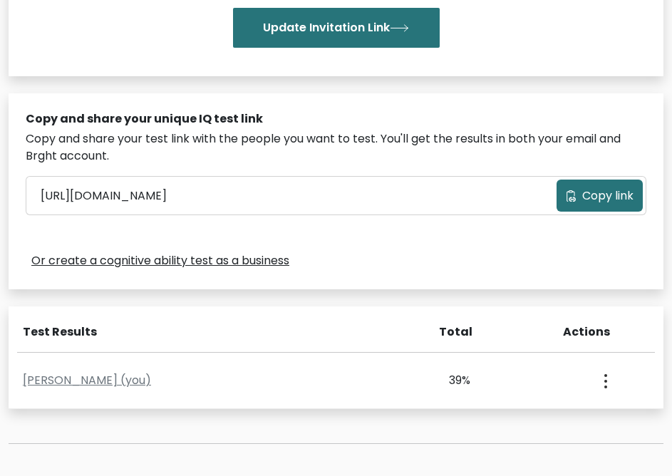
click at [600, 204] on span "Copy link" at bounding box center [608, 196] width 51 height 17
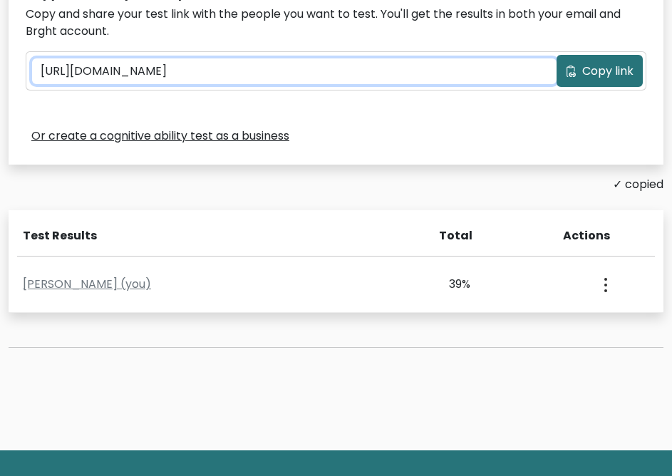
scroll to position [627, 0]
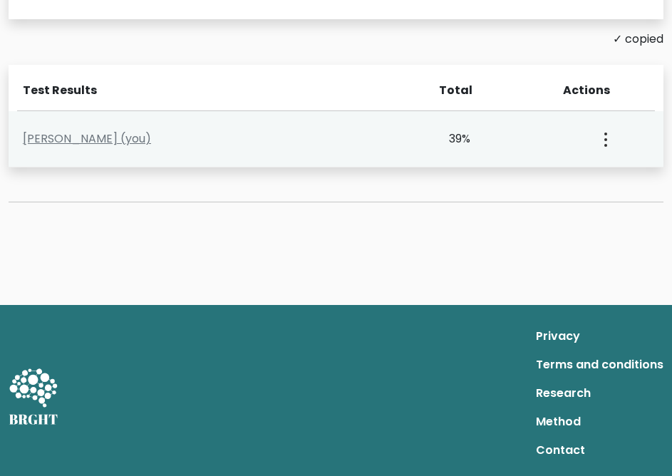
click at [605, 145] on circle "button" at bounding box center [606, 145] width 3 height 3
click at [540, 191] on link "View Profile" at bounding box center [553, 180] width 113 height 23
